Goal: Check status: Check status

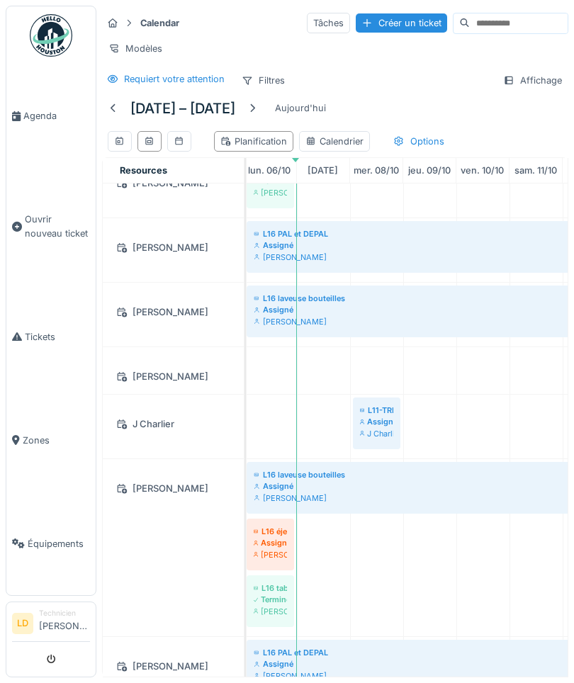
scroll to position [780, 0]
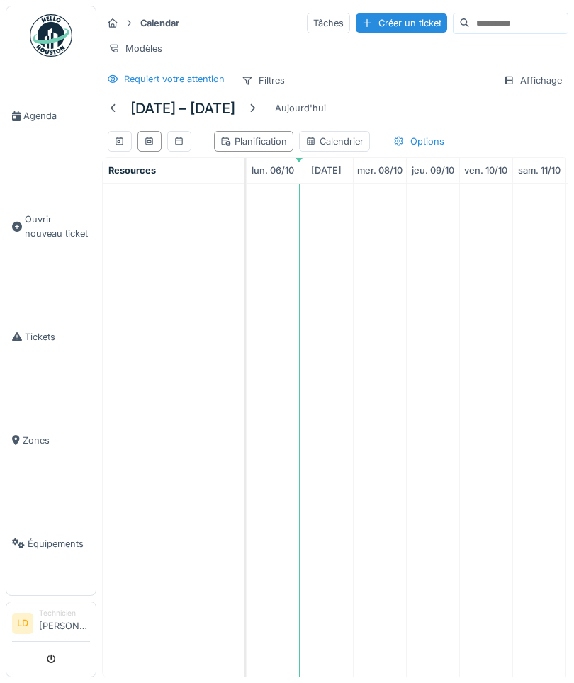
click at [41, 120] on span "Agenda" at bounding box center [56, 115] width 67 height 13
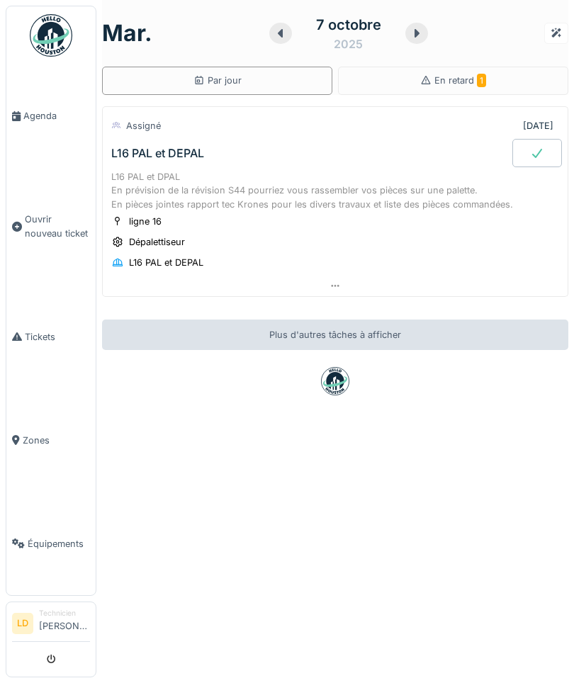
click at [472, 79] on span "En retard 1" at bounding box center [460, 80] width 52 height 11
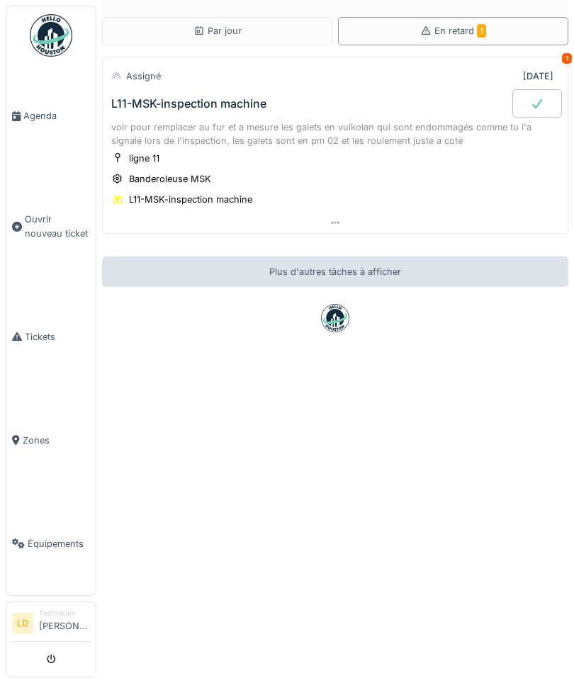
click at [44, 119] on span "Agenda" at bounding box center [56, 115] width 67 height 13
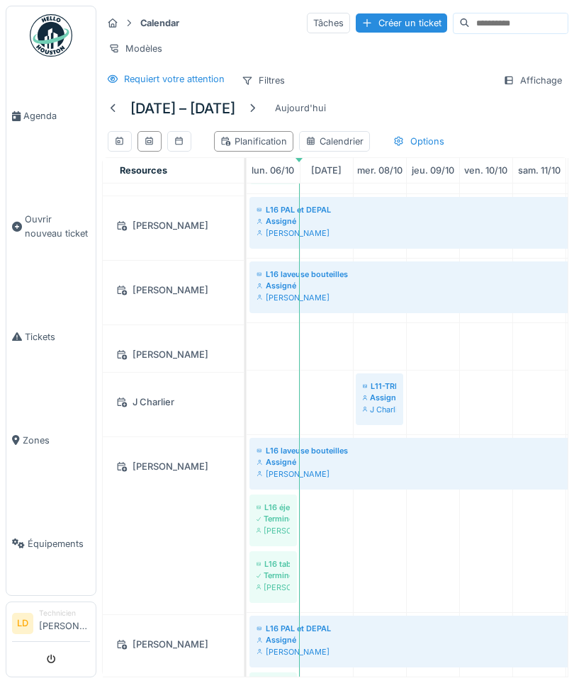
scroll to position [767, 0]
